Goal: Information Seeking & Learning: Learn about a topic

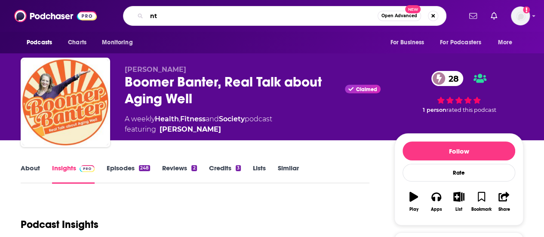
type input "n"
type input "intermission"
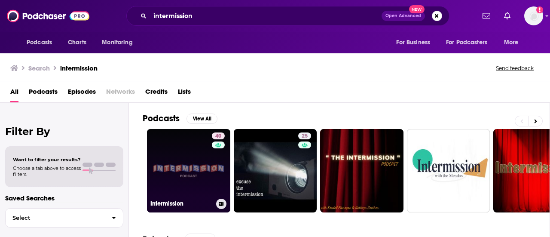
click at [187, 146] on link "40 Intermission" at bounding box center [188, 170] width 83 height 83
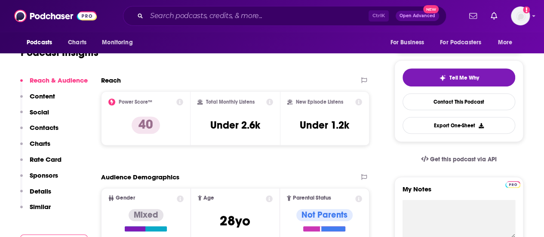
scroll to position [43, 0]
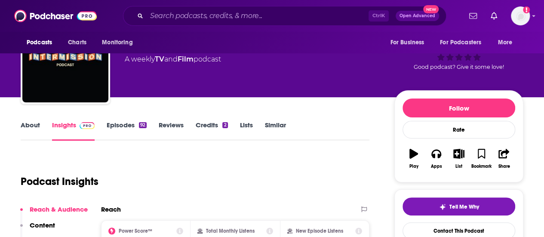
click at [118, 125] on link "Episodes 92" at bounding box center [127, 131] width 40 height 20
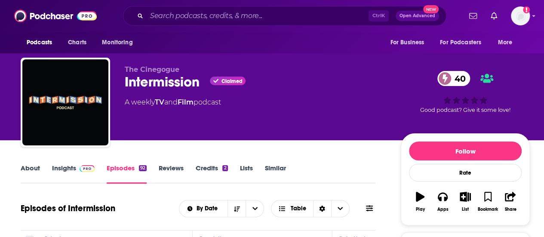
click at [36, 171] on link "About" at bounding box center [30, 174] width 19 height 20
